Goal: Check status: Check status

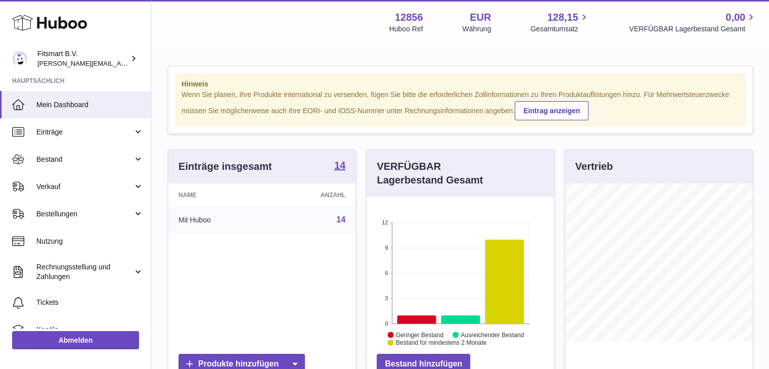
scroll to position [158, 188]
click at [60, 203] on link "Bestellungen" at bounding box center [75, 213] width 151 height 27
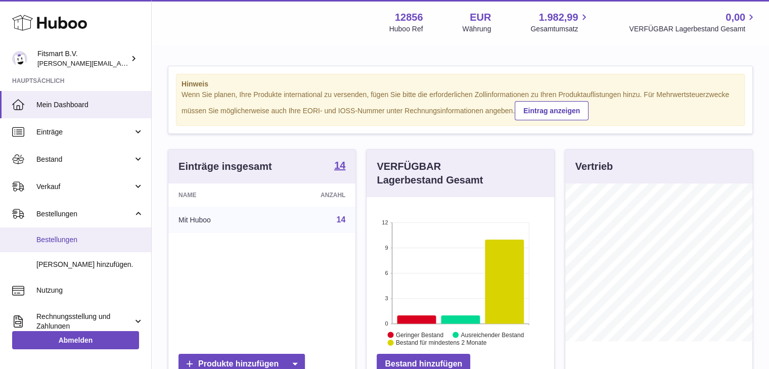
click at [53, 239] on span "Bestellungen" at bounding box center [89, 240] width 107 height 10
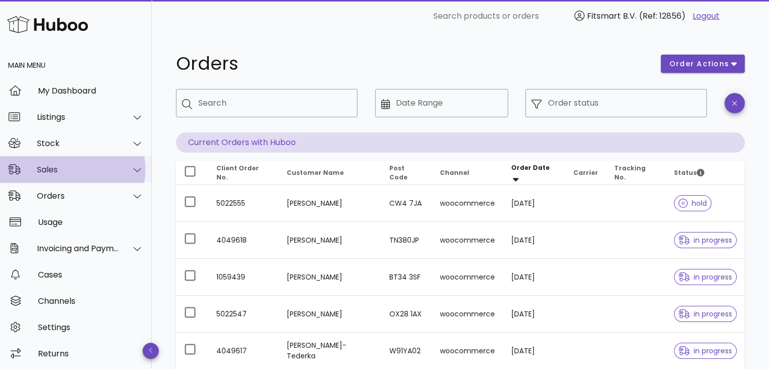
click at [52, 177] on div "Sales" at bounding box center [76, 169] width 152 height 26
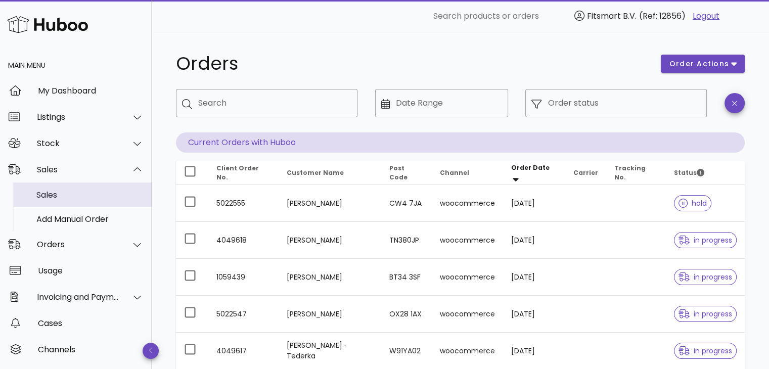
click at [63, 204] on div "Sales" at bounding box center [89, 195] width 107 height 22
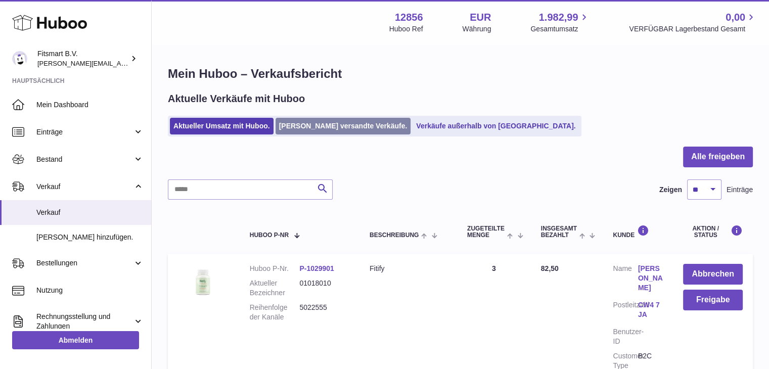
click at [305, 123] on link "[PERSON_NAME] versandte Verkäufe." at bounding box center [343, 126] width 135 height 17
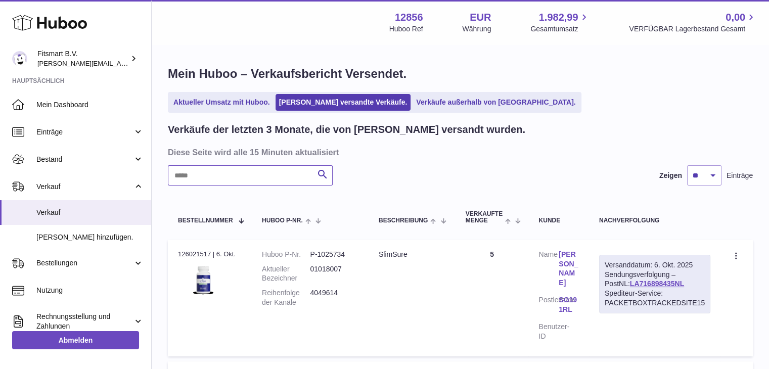
click at [220, 165] on input "text" at bounding box center [250, 175] width 165 height 20
click at [219, 174] on input "text" at bounding box center [250, 175] width 165 height 20
paste input "**********"
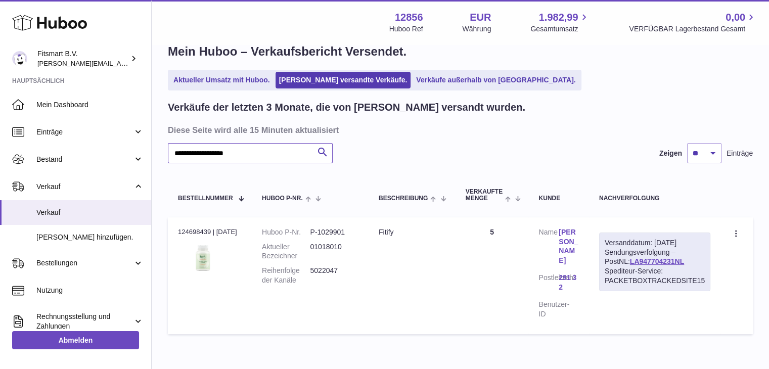
scroll to position [71, 0]
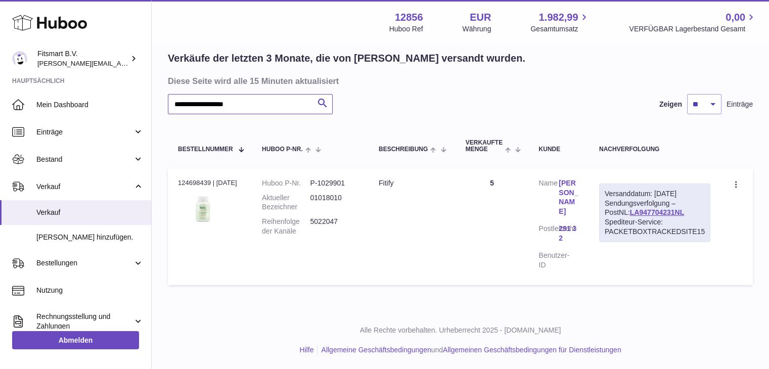
type input "**********"
click at [631, 214] on link "LA947704231NL" at bounding box center [657, 212] width 54 height 8
click at [566, 191] on link "Isabella Andersson" at bounding box center [569, 197] width 20 height 38
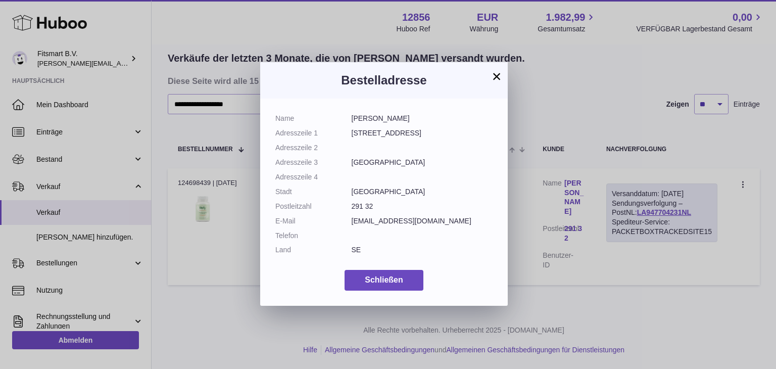
click at [498, 73] on button "×" at bounding box center [497, 76] width 12 height 12
